Goal: Task Accomplishment & Management: Manage account settings

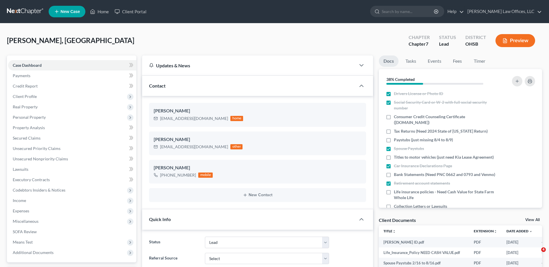
select select "5"
click at [104, 11] on link "Home" at bounding box center [99, 11] width 25 height 10
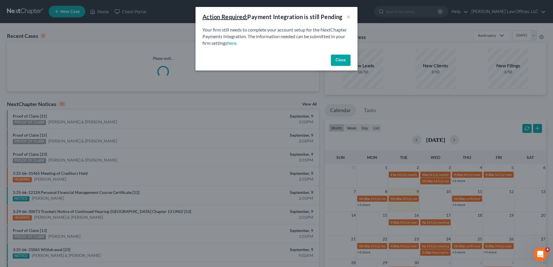
click at [334, 59] on button "Close" at bounding box center [341, 61] width 20 height 12
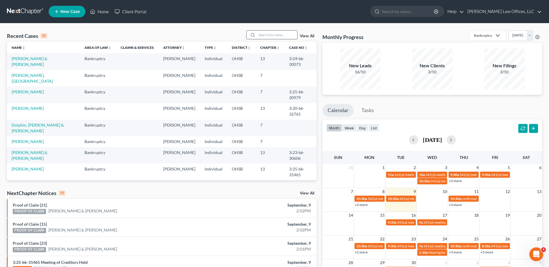
click at [284, 37] on input "search" at bounding box center [277, 35] width 41 height 8
type input "core"
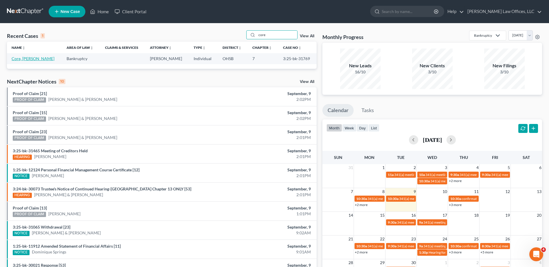
click at [20, 60] on link "Core, [PERSON_NAME]" at bounding box center [33, 58] width 43 height 5
select select "0"
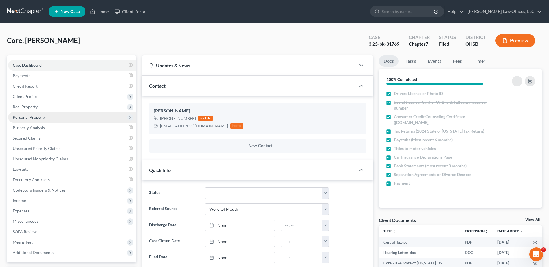
click at [22, 115] on span "Personal Property" at bounding box center [29, 117] width 33 height 5
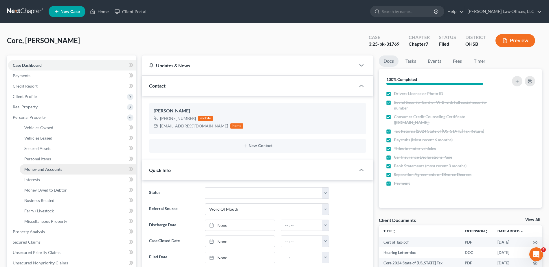
click at [35, 167] on span "Money and Accounts" at bounding box center [43, 169] width 38 height 5
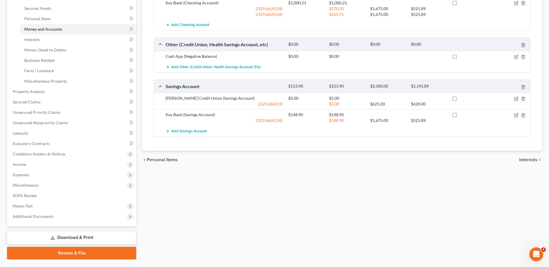
scroll to position [155, 0]
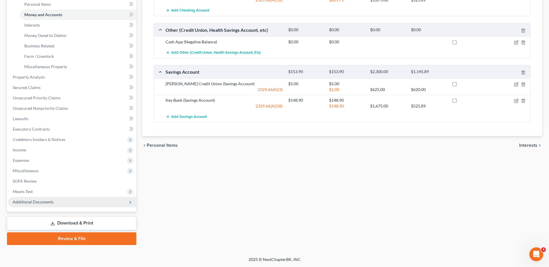
click at [43, 203] on span "Additional Documents" at bounding box center [33, 202] width 41 height 5
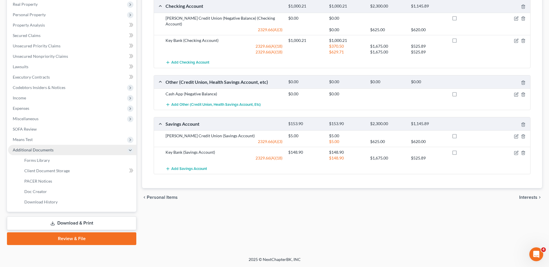
scroll to position [103, 0]
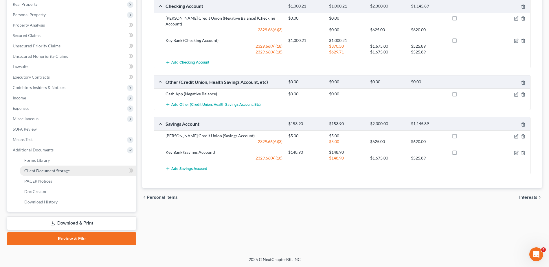
click at [54, 172] on span "Client Document Storage" at bounding box center [46, 170] width 45 height 5
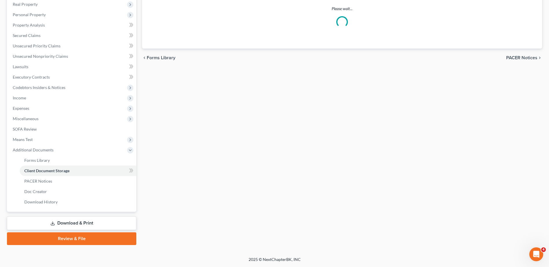
select select "52"
select select "37"
select select "7"
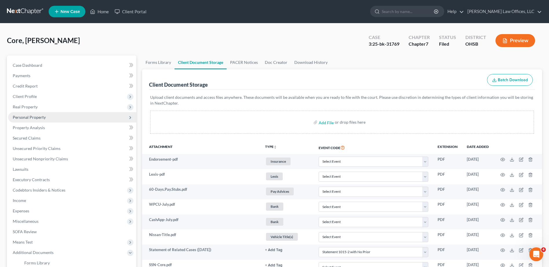
click at [32, 115] on span "Personal Property" at bounding box center [29, 117] width 33 height 5
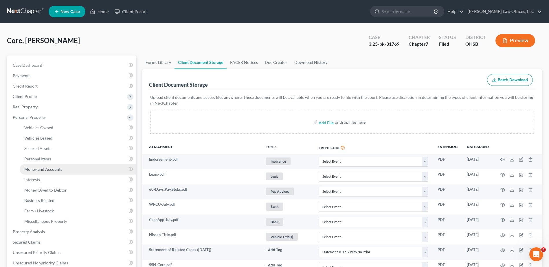
click at [34, 168] on span "Money and Accounts" at bounding box center [43, 169] width 38 height 5
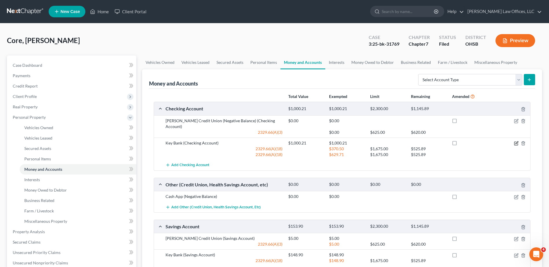
click at [515, 141] on icon "button" at bounding box center [516, 143] width 5 height 5
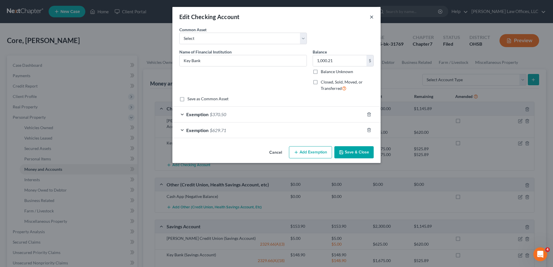
click at [372, 18] on button "×" at bounding box center [372, 16] width 4 height 7
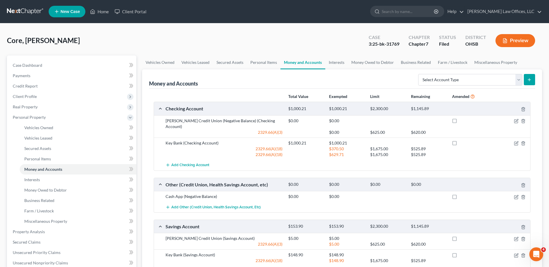
scroll to position [29, 0]
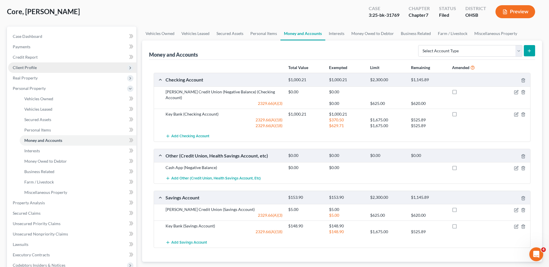
click at [33, 72] on span "Client Profile" at bounding box center [72, 68] width 128 height 10
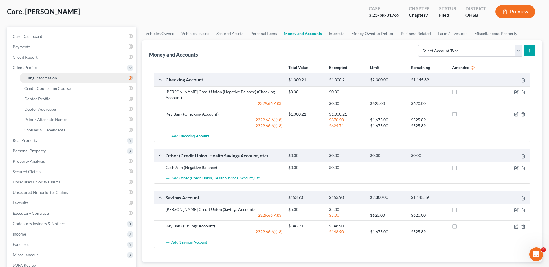
click at [34, 78] on span "Filing Information" at bounding box center [40, 78] width 33 height 5
select select "1"
select select "0"
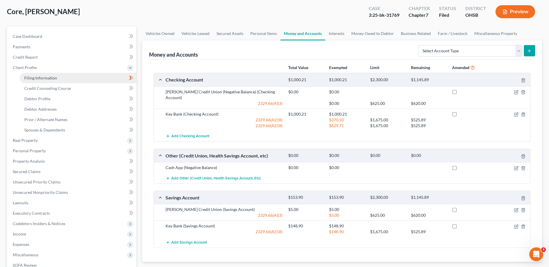
select select "36"
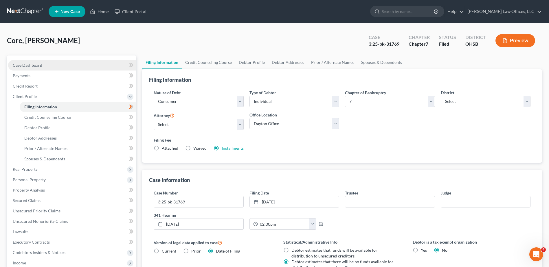
click at [25, 65] on span "Case Dashboard" at bounding box center [28, 65] width 30 height 5
select select "0"
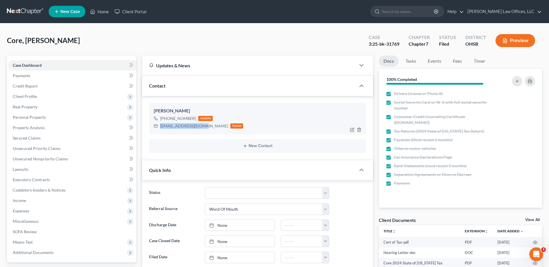
drag, startPoint x: 201, startPoint y: 127, endPoint x: 160, endPoint y: 128, distance: 40.5
click at [160, 128] on div "[EMAIL_ADDRESS][DOMAIN_NAME]" at bounding box center [194, 126] width 68 height 6
copy div "[EMAIL_ADDRESS][DOMAIN_NAME]"
click at [100, 11] on link "Home" at bounding box center [99, 11] width 25 height 10
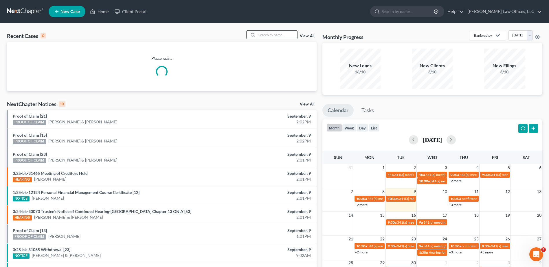
click at [270, 32] on input "search" at bounding box center [277, 35] width 41 height 8
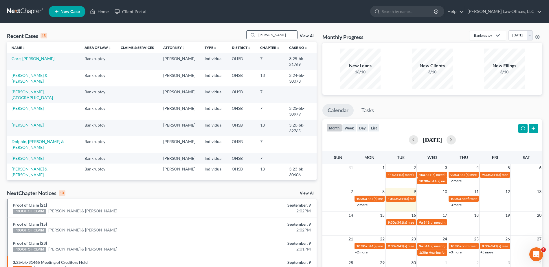
type input "[PERSON_NAME]"
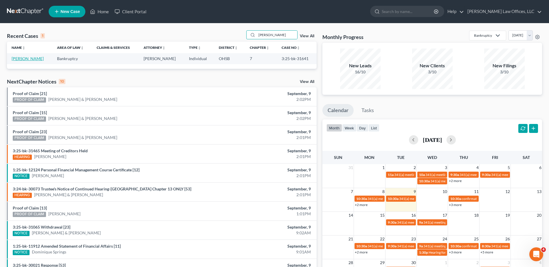
drag, startPoint x: 33, startPoint y: 57, endPoint x: 56, endPoint y: 64, distance: 24.2
click at [33, 57] on link "[PERSON_NAME]" at bounding box center [28, 58] width 32 height 5
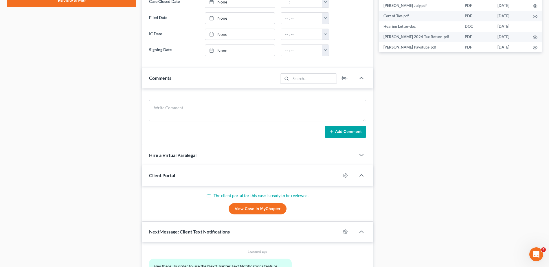
scroll to position [289, 0]
click at [249, 207] on link "View Case in MyChapter" at bounding box center [258, 209] width 58 height 12
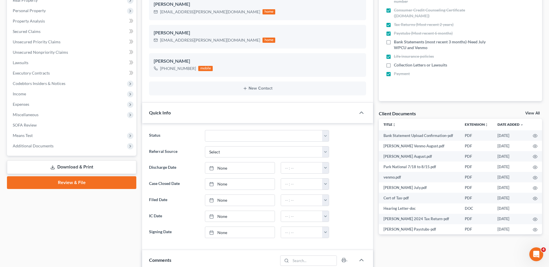
scroll to position [0, 0]
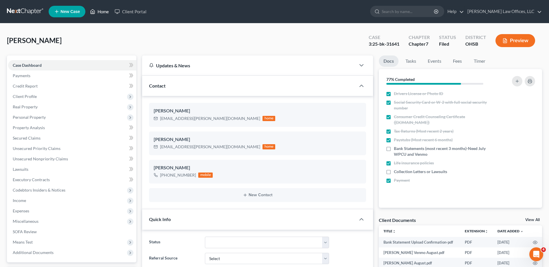
click at [103, 10] on link "Home" at bounding box center [99, 11] width 25 height 10
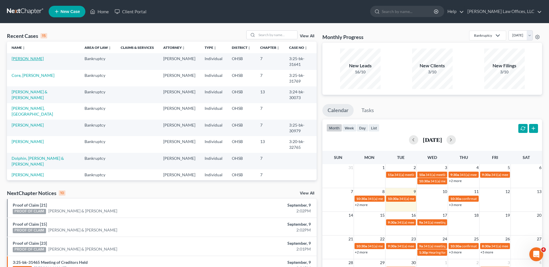
click at [39, 58] on link "[PERSON_NAME]" at bounding box center [28, 58] width 32 height 5
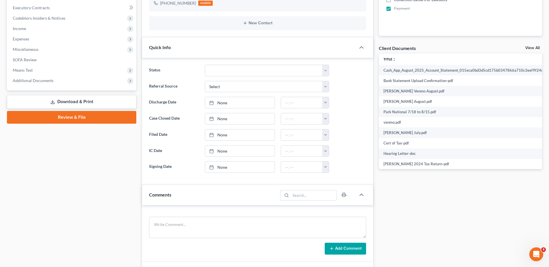
scroll to position [174, 0]
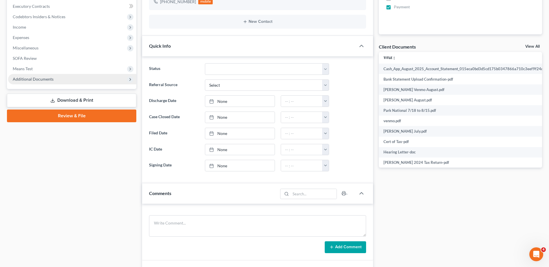
click at [49, 78] on span "Additional Documents" at bounding box center [33, 79] width 41 height 5
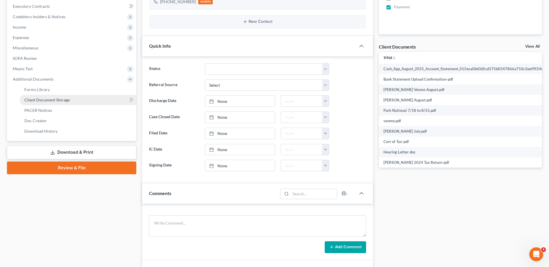
click at [47, 98] on span "Client Document Storage" at bounding box center [46, 100] width 45 height 5
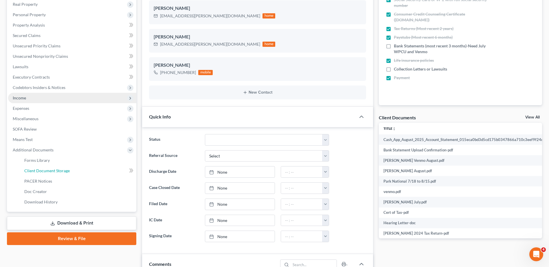
select select "7"
select select "52"
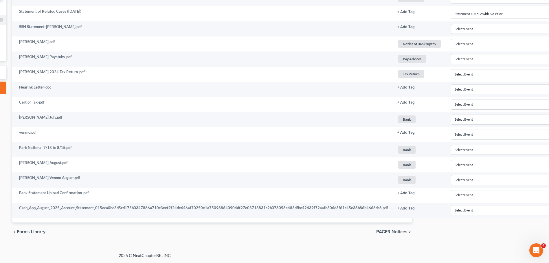
scroll to position [254, 245]
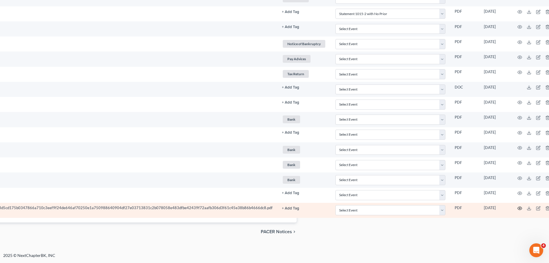
click at [517, 207] on icon "button" at bounding box center [519, 208] width 5 height 5
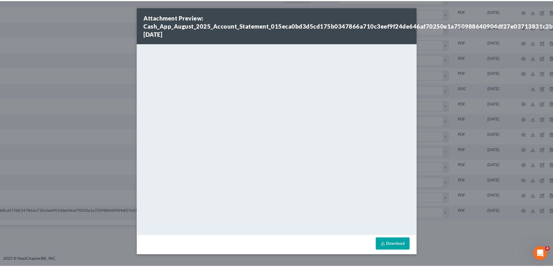
scroll to position [249, 242]
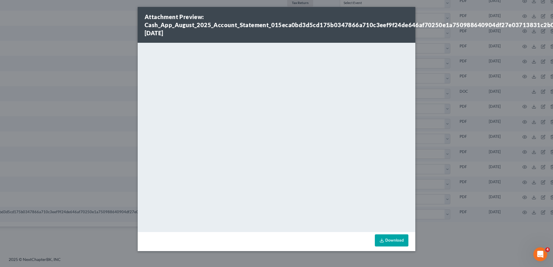
click at [477, 240] on div "Attachment Preview: Cash_App_August_2025_Account_Statement_015eca0bd3d5cd175b03…" at bounding box center [276, 133] width 553 height 267
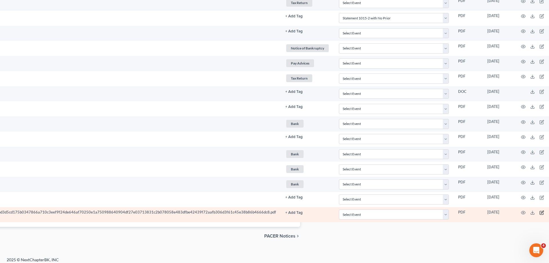
click at [541, 213] on icon "button" at bounding box center [542, 212] width 3 height 3
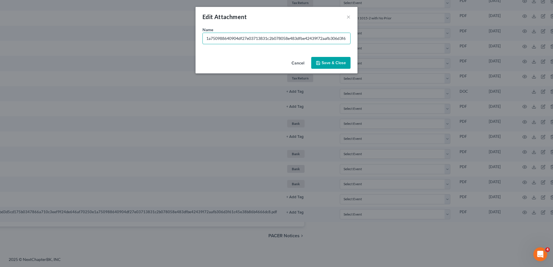
scroll to position [0, 243]
drag, startPoint x: 239, startPoint y: 37, endPoint x: 381, endPoint y: 32, distance: 142.8
click at [381, 32] on div "Edit Attachment × Name * Cash_App_August_2025_Account_Statement_015eca0bd3d5cd1…" at bounding box center [276, 133] width 553 height 267
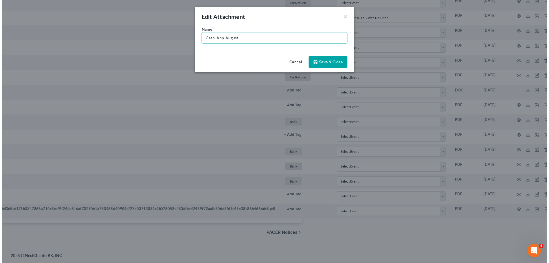
scroll to position [0, 0]
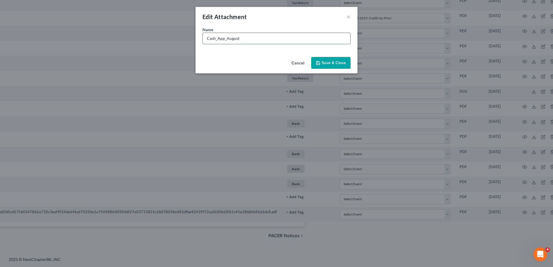
click at [226, 39] on input "Cash_App_August" at bounding box center [277, 38] width 148 height 11
type input "Cash App August"
click at [338, 62] on span "Save & Close" at bounding box center [334, 62] width 24 height 5
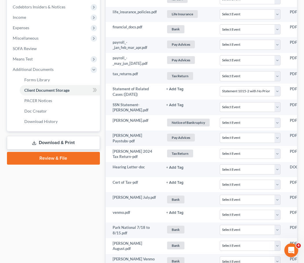
scroll to position [279, 0]
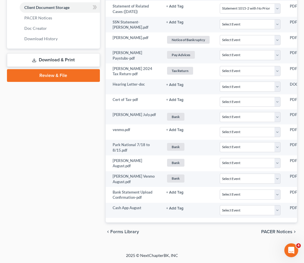
select select "7"
select select "52"
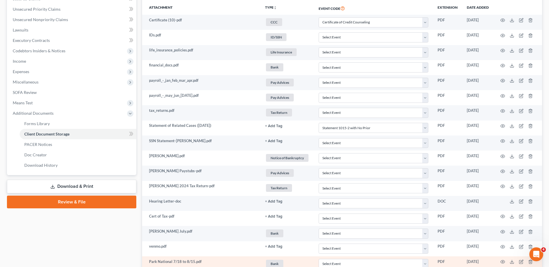
scroll to position [0, 0]
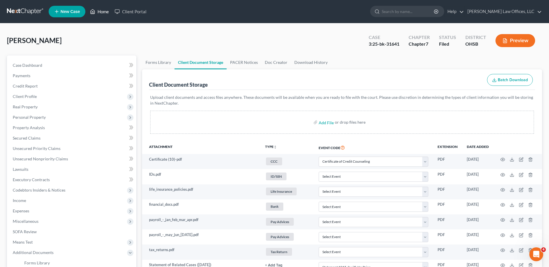
click at [104, 11] on link "Home" at bounding box center [99, 11] width 25 height 10
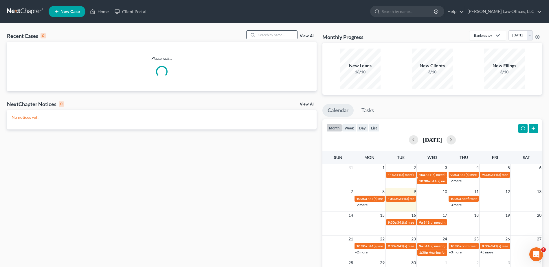
click at [288, 34] on input "search" at bounding box center [277, 35] width 41 height 8
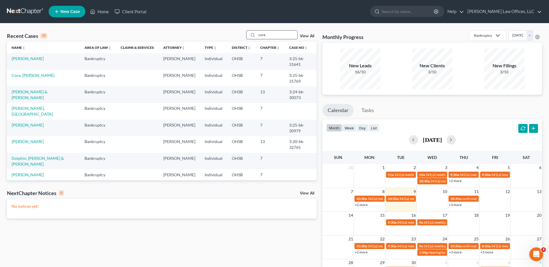
type input "core"
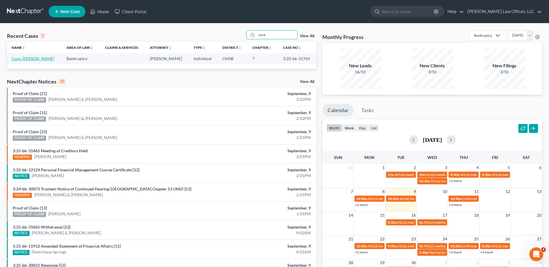
click at [30, 58] on link "Core, [PERSON_NAME]" at bounding box center [33, 58] width 43 height 5
select select "0"
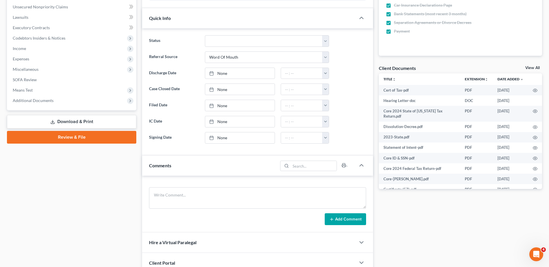
scroll to position [203, 0]
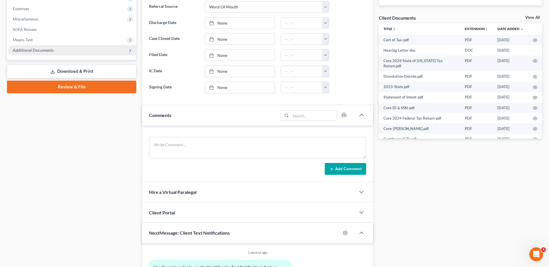
click at [35, 50] on span "Additional Documents" at bounding box center [33, 50] width 41 height 5
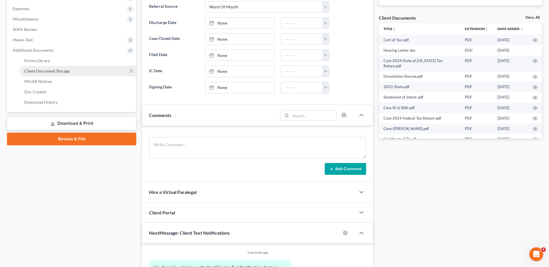
click at [44, 71] on span "Client Document Storage" at bounding box center [46, 71] width 45 height 5
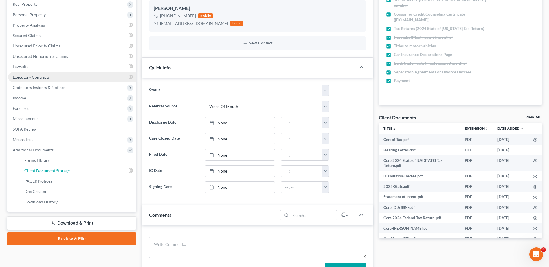
select select "52"
select select "37"
select select "7"
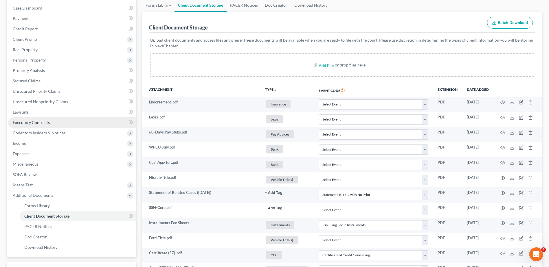
scroll to position [0, 0]
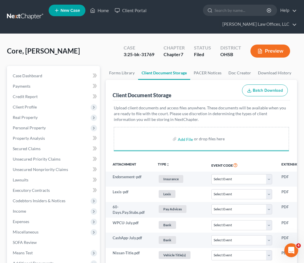
select select "52"
select select "37"
select select "7"
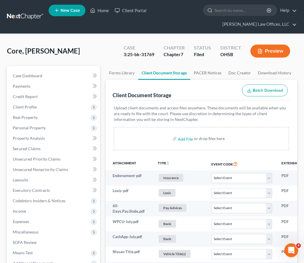
select select "52"
select select "37"
select select "7"
select select "52"
select select "37"
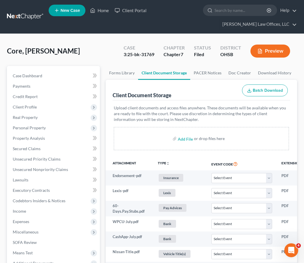
select select "7"
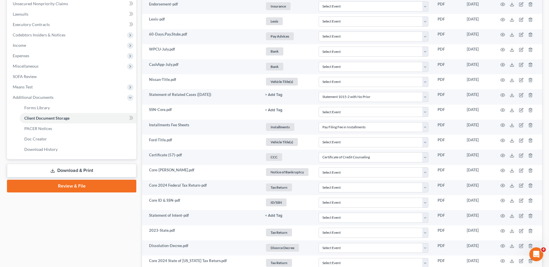
scroll to position [280, 0]
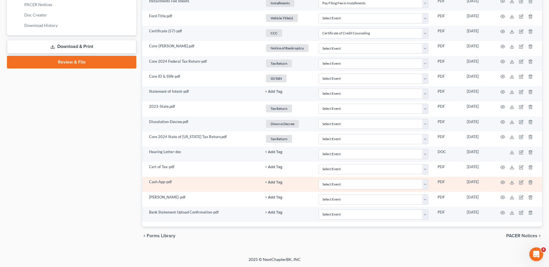
click at [277, 183] on button "+ Add Tag" at bounding box center [273, 183] width 17 height 4
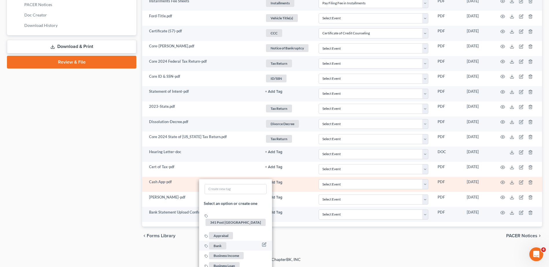
click at [218, 243] on span "Bank" at bounding box center [217, 246] width 17 height 7
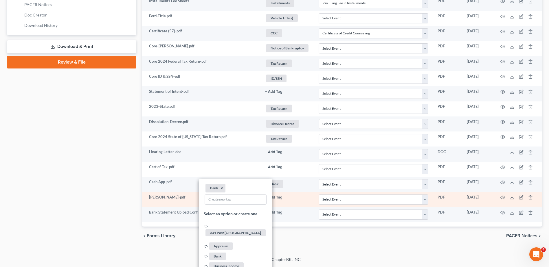
click at [274, 198] on button "+ Add Tag" at bounding box center [273, 198] width 17 height 4
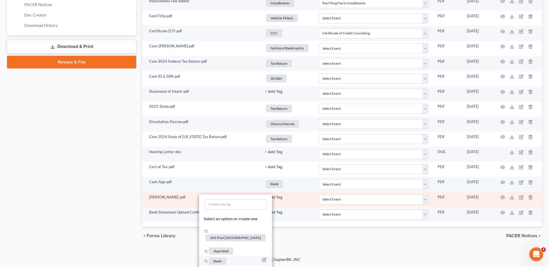
click at [218, 258] on span "Bank" at bounding box center [217, 261] width 17 height 7
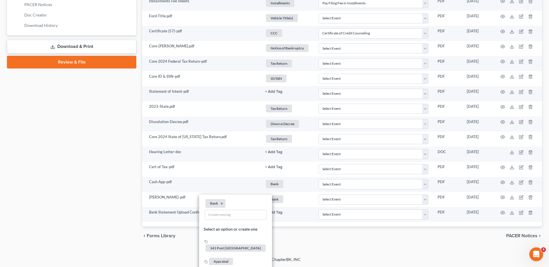
click at [89, 194] on div "Case Dashboard Payments Invoices Payments Payments Credit Report Client Profile" at bounding box center [71, 11] width 135 height 470
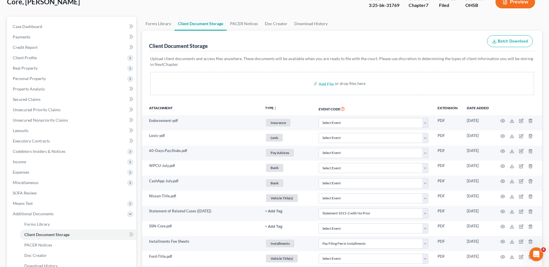
scroll to position [0, 0]
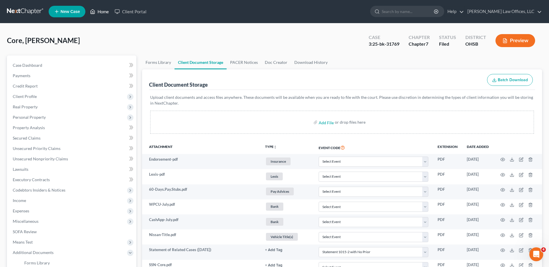
click at [104, 13] on link "Home" at bounding box center [99, 11] width 25 height 10
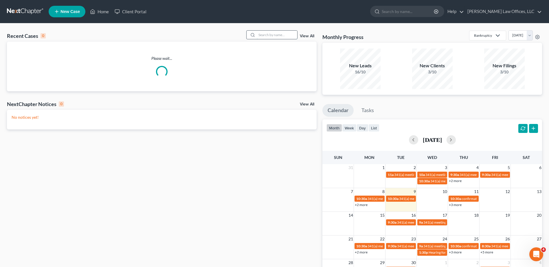
click at [271, 35] on input "search" at bounding box center [277, 35] width 41 height 8
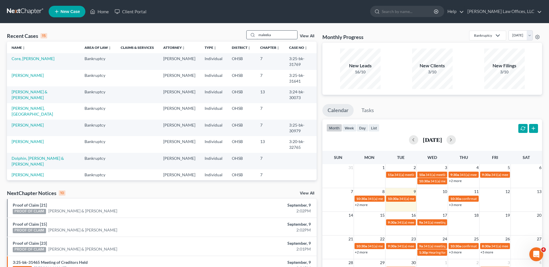
type input "maleeka"
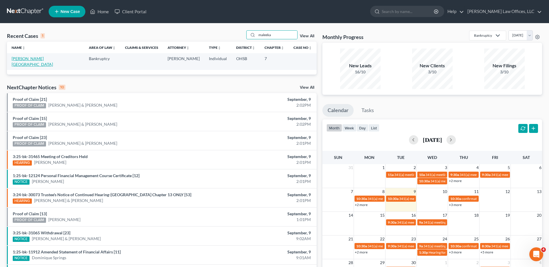
click at [30, 60] on link "Banks, Maleeka" at bounding box center [32, 61] width 41 height 11
select select "0"
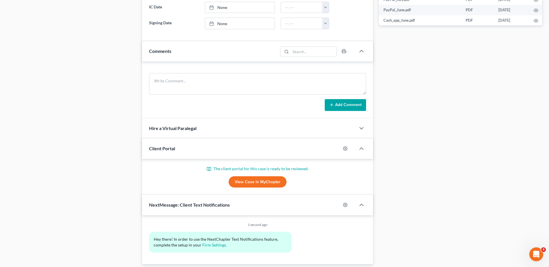
scroll to position [335, 0]
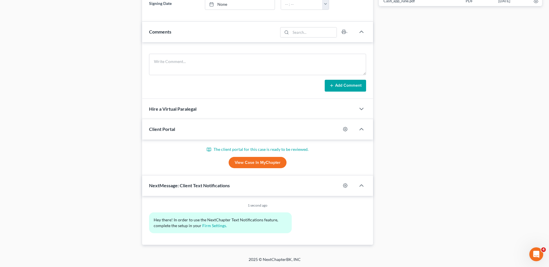
click at [254, 164] on link "View Case in MyChapter" at bounding box center [258, 163] width 58 height 12
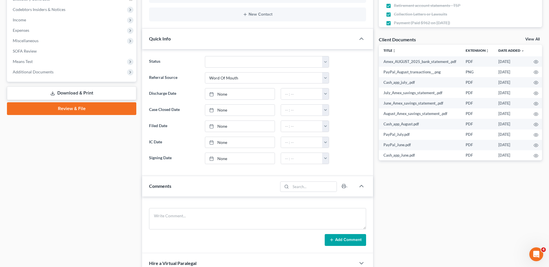
scroll to position [0, 0]
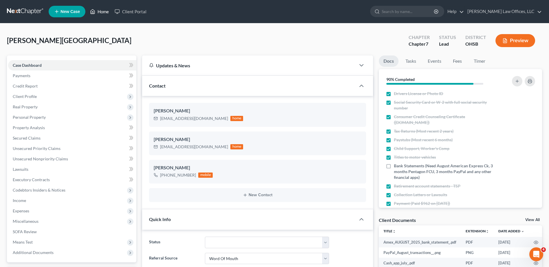
click at [99, 11] on link "Home" at bounding box center [99, 11] width 25 height 10
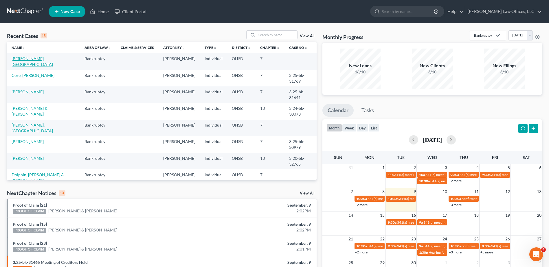
click at [22, 60] on link "[PERSON_NAME][GEOGRAPHIC_DATA]" at bounding box center [32, 61] width 41 height 11
select select "0"
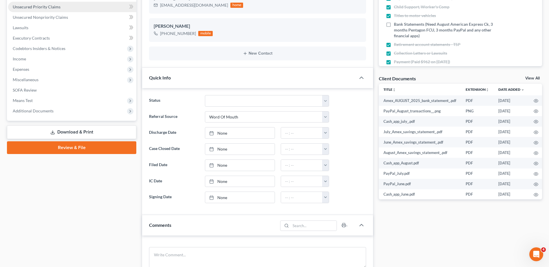
scroll to position [145, 0]
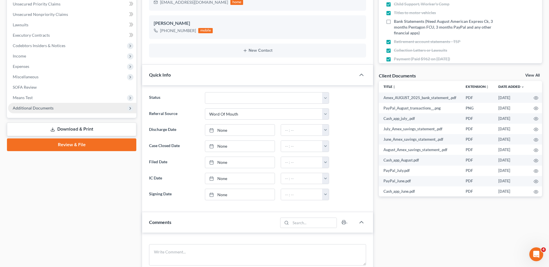
click at [39, 104] on span "Additional Documents" at bounding box center [72, 108] width 128 height 10
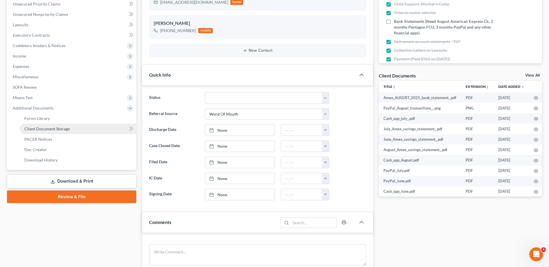
click at [41, 126] on span "Client Document Storage" at bounding box center [46, 128] width 45 height 5
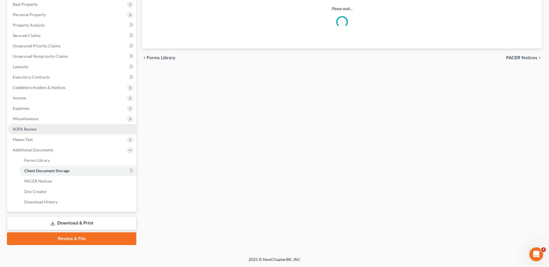
scroll to position [81, 0]
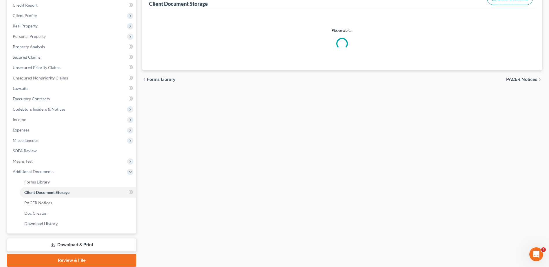
select select "7"
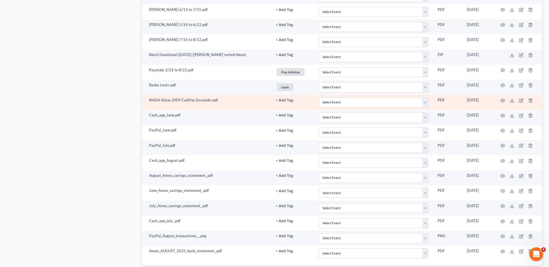
scroll to position [598, 0]
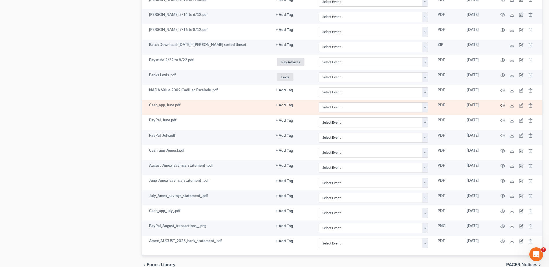
click at [503, 106] on icon "button" at bounding box center [502, 105] width 5 height 5
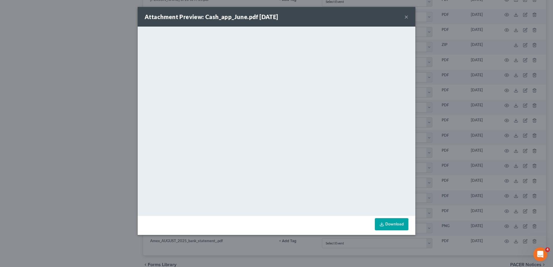
click at [407, 17] on button "×" at bounding box center [407, 16] width 4 height 7
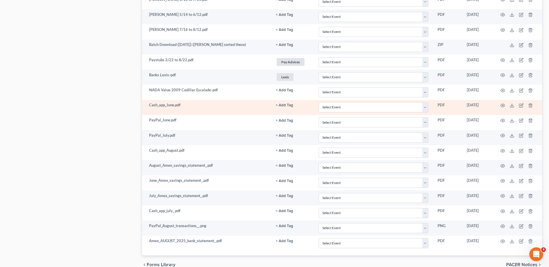
click at [284, 105] on button "+ Add Tag" at bounding box center [284, 106] width 17 height 4
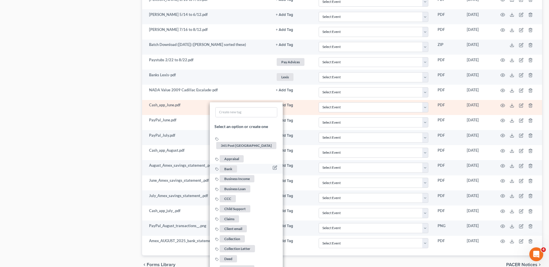
click at [229, 166] on span "Bank" at bounding box center [228, 169] width 17 height 7
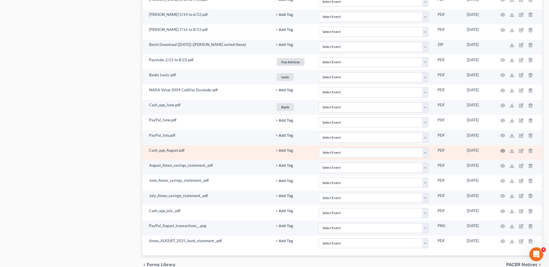
click at [504, 150] on icon "button" at bounding box center [503, 150] width 4 height 3
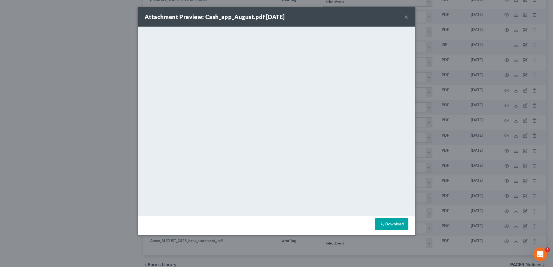
click at [406, 16] on button "×" at bounding box center [407, 16] width 4 height 7
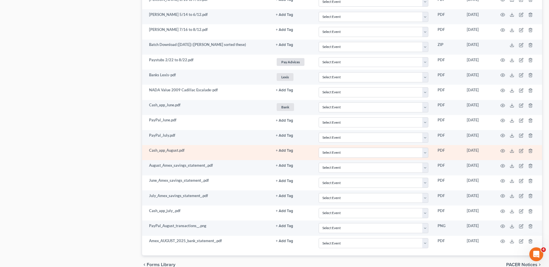
click at [281, 152] on button "+ Add Tag" at bounding box center [284, 151] width 17 height 4
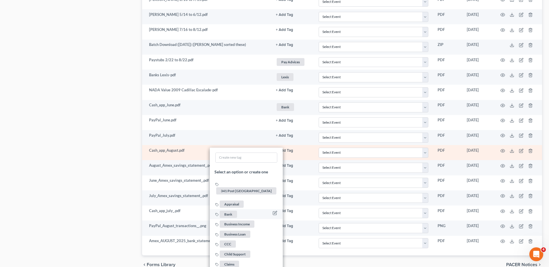
click at [226, 211] on span "Bank" at bounding box center [228, 214] width 17 height 7
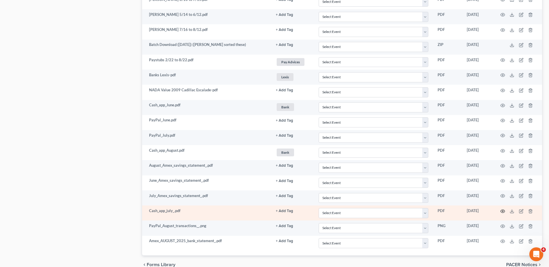
click at [502, 211] on circle "button" at bounding box center [502, 211] width 1 height 1
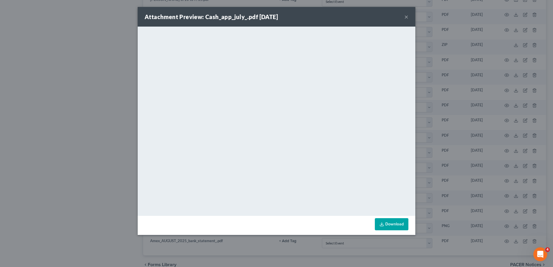
click at [406, 17] on button "×" at bounding box center [407, 16] width 4 height 7
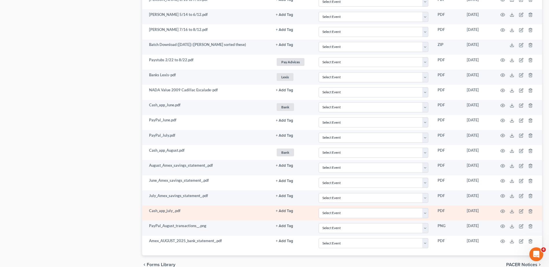
click at [284, 211] on button "+ Add Tag" at bounding box center [284, 212] width 17 height 4
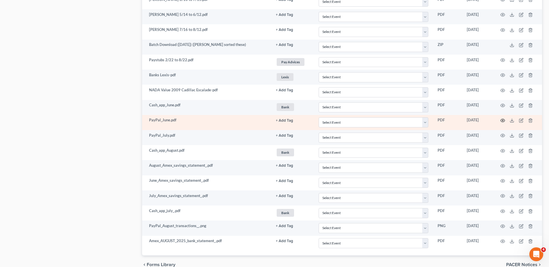
click at [504, 120] on icon "button" at bounding box center [502, 120] width 5 height 5
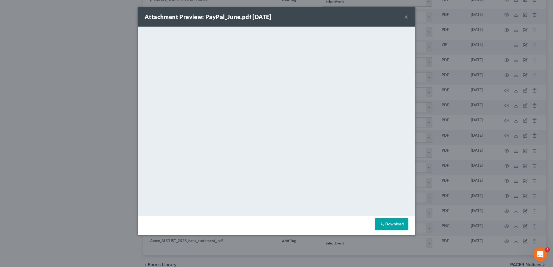
click at [408, 16] on button "×" at bounding box center [407, 16] width 4 height 7
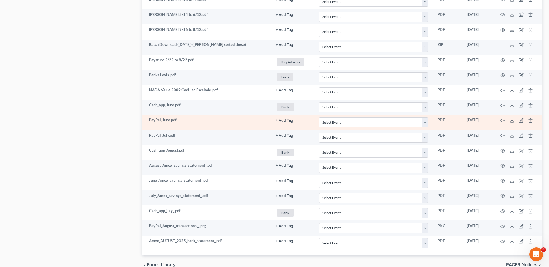
click at [287, 120] on button "+ Add Tag" at bounding box center [284, 121] width 17 height 4
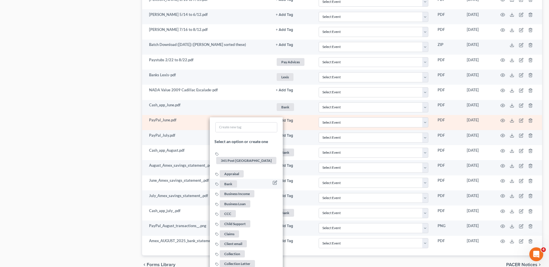
click at [231, 181] on span "Bank" at bounding box center [228, 184] width 17 height 7
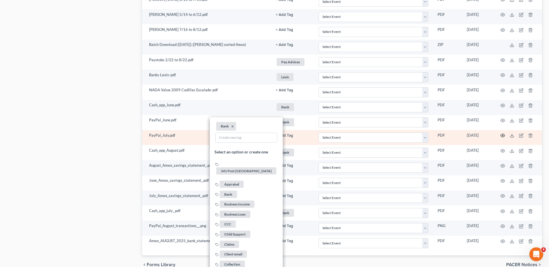
click at [503, 136] on circle "button" at bounding box center [502, 135] width 1 height 1
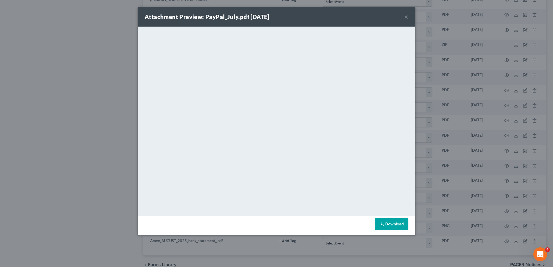
click at [406, 14] on button "×" at bounding box center [407, 16] width 4 height 7
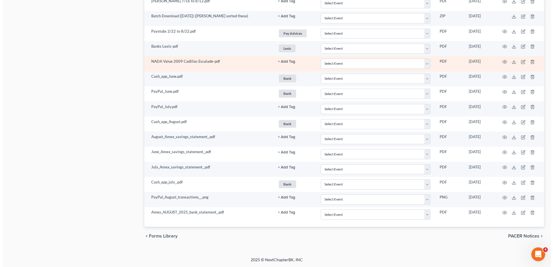
scroll to position [627, 0]
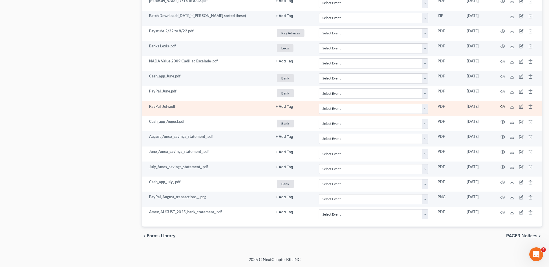
click at [502, 106] on icon "button" at bounding box center [502, 106] width 5 height 5
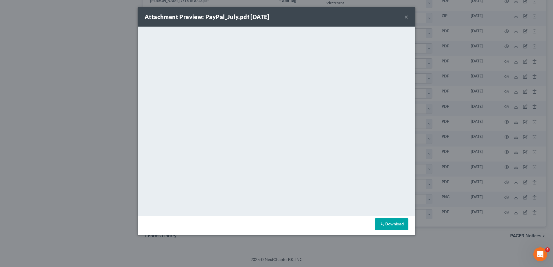
click at [405, 17] on button "×" at bounding box center [407, 16] width 4 height 7
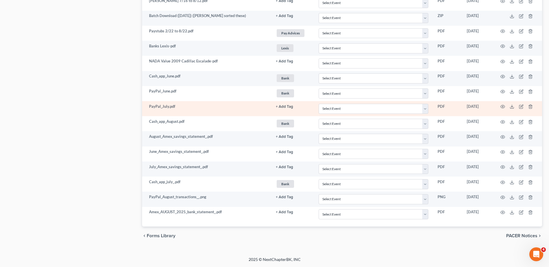
click at [284, 107] on button "+ Add Tag" at bounding box center [284, 107] width 17 height 4
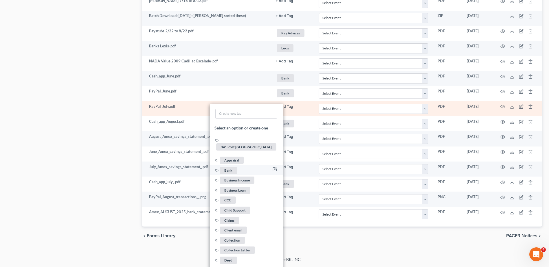
click at [229, 167] on span "Bank" at bounding box center [228, 170] width 17 height 7
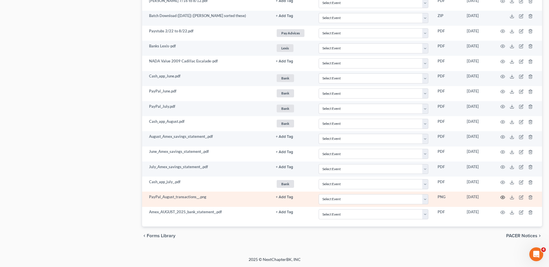
click at [502, 198] on icon "button" at bounding box center [502, 197] width 5 height 5
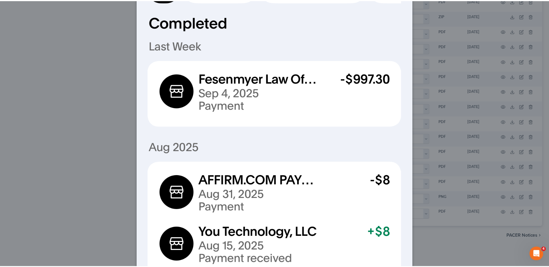
scroll to position [0, 0]
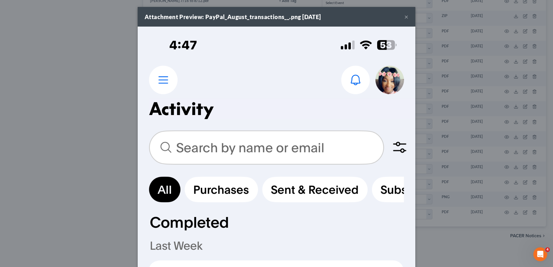
click at [405, 15] on button "×" at bounding box center [407, 16] width 4 height 7
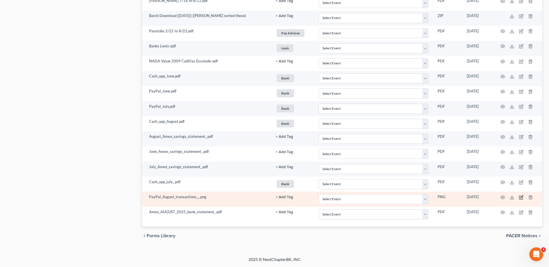
click at [519, 197] on icon "button" at bounding box center [520, 197] width 3 height 3
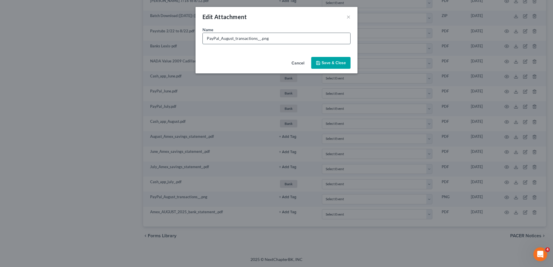
click at [259, 39] on input "PayPal_August_transactions__.png" at bounding box center [277, 38] width 148 height 11
type input "PayPal_August_transactions__(Statement not available yet).png"
click at [336, 65] on span "Save & Close" at bounding box center [334, 62] width 24 height 5
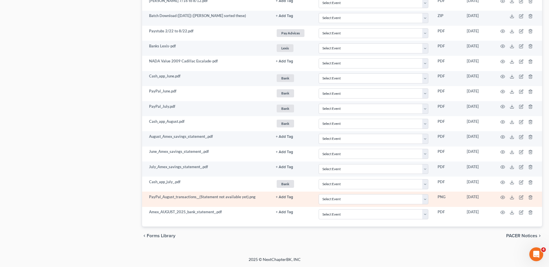
click at [282, 198] on button "+ Add Tag" at bounding box center [284, 198] width 17 height 4
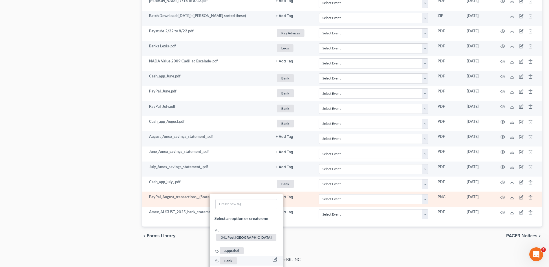
click at [226, 258] on span "Bank" at bounding box center [228, 261] width 17 height 7
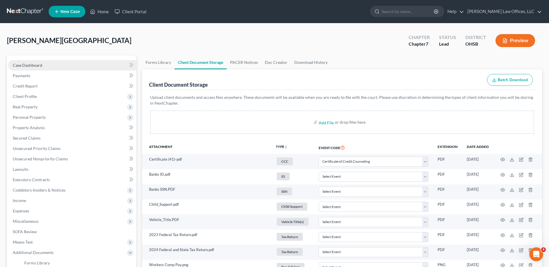
click at [28, 63] on span "Case Dashboard" at bounding box center [28, 65] width 30 height 5
select select "0"
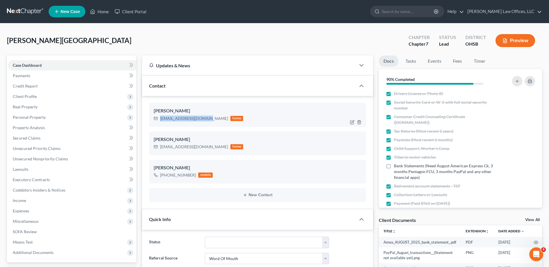
drag, startPoint x: 206, startPoint y: 119, endPoint x: 160, endPoint y: 118, distance: 46.3
click at [160, 118] on div "maleekabanks@gmail.com home" at bounding box center [198, 119] width 89 height 8
drag, startPoint x: 160, startPoint y: 118, endPoint x: 164, endPoint y: 118, distance: 3.8
copy div "maleekabanks@gmail.com"
